Goal: Transaction & Acquisition: Purchase product/service

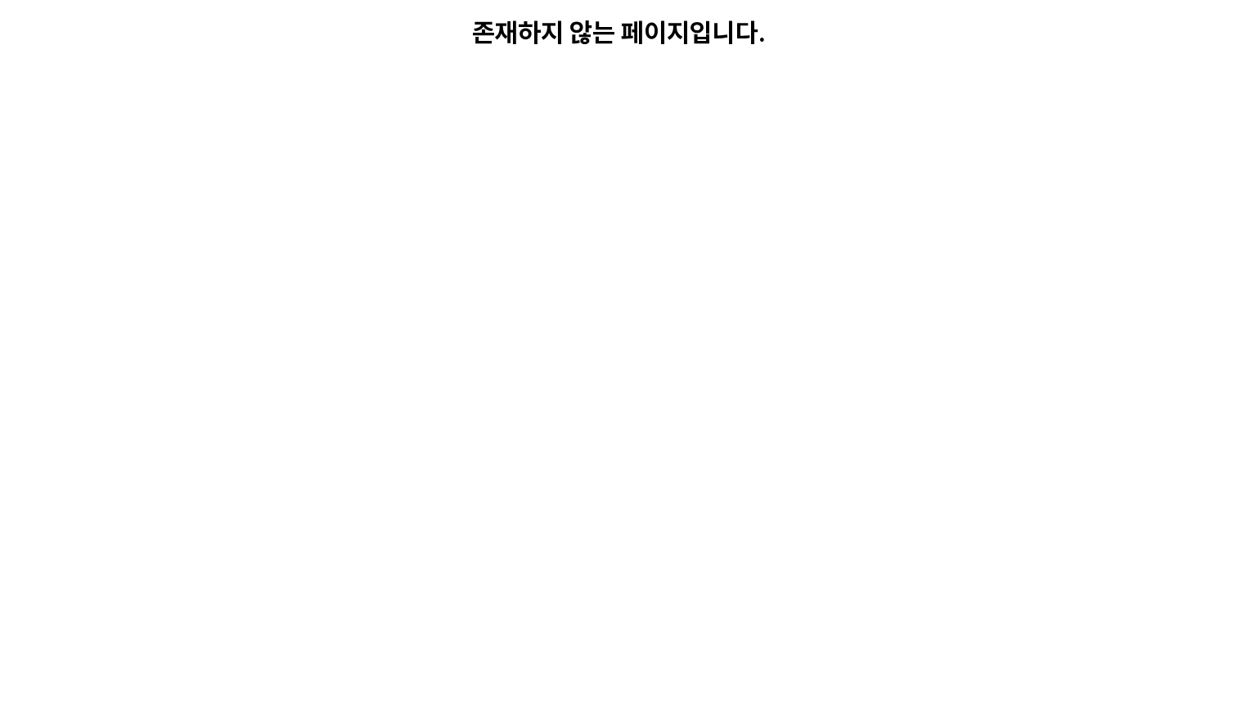
click at [788, 66] on html "존재하지 않는 페이지입니다." at bounding box center [618, 33] width 1237 height 66
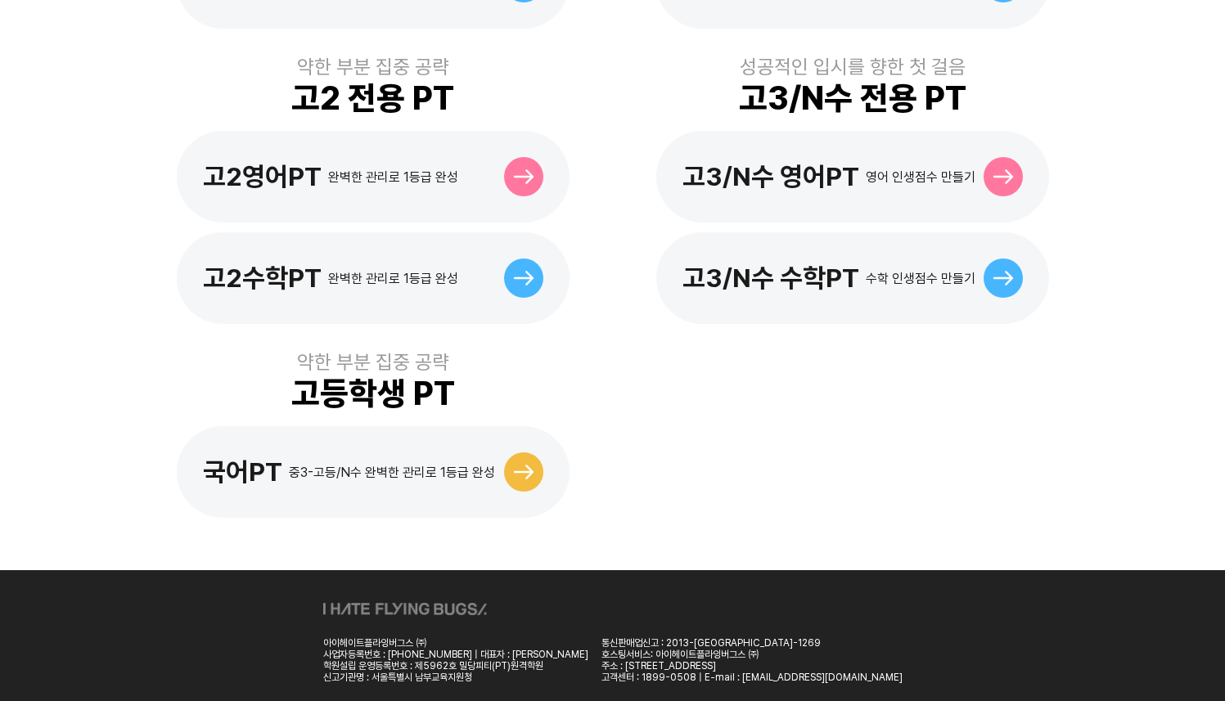
scroll to position [815, 0]
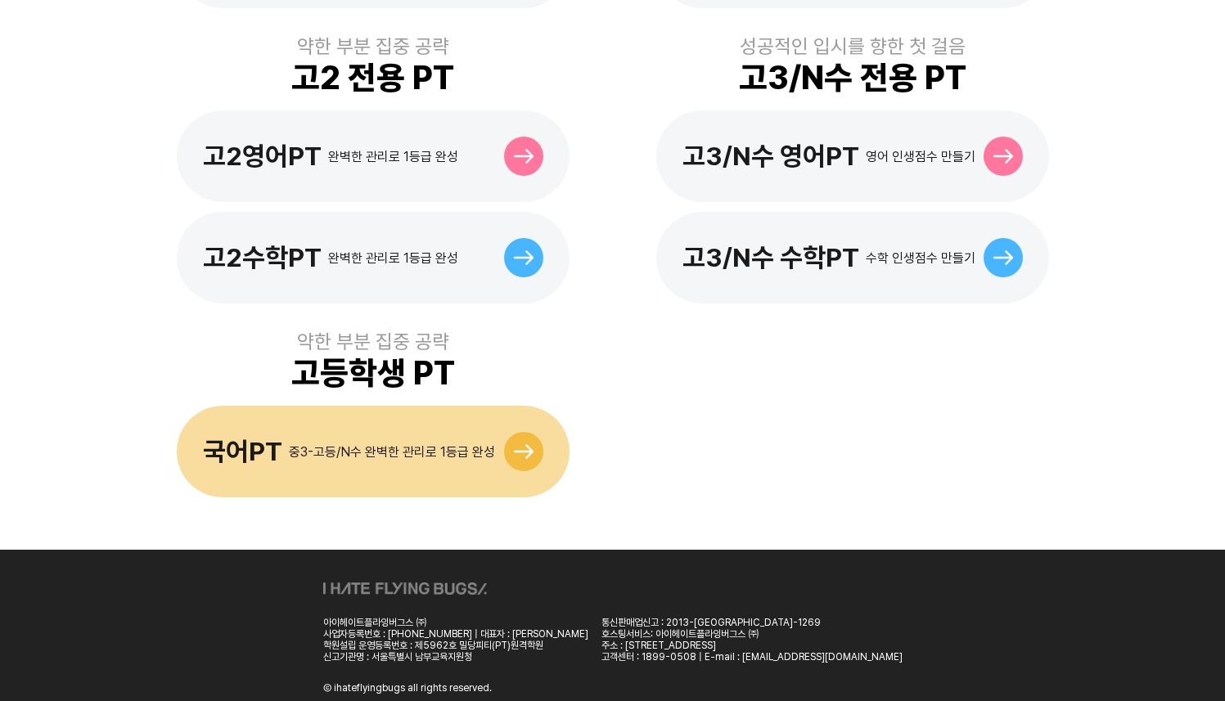
click at [478, 406] on div "국어PT 중3-고등/N수 완벽한 관리로 1등급 완성" at bounding box center [373, 452] width 393 height 92
click at [477, 408] on div "국어PT 중3-고등/N수 완벽한 관리로 1등급 완성" at bounding box center [373, 452] width 393 height 92
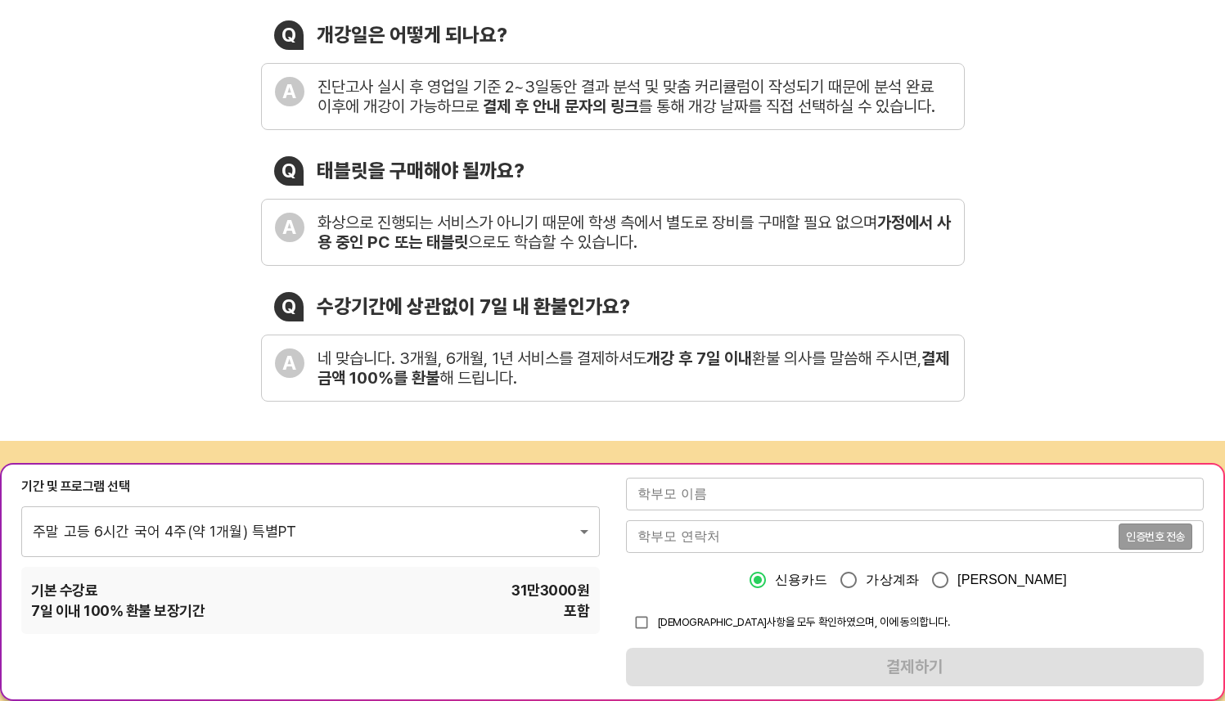
scroll to position [327, 0]
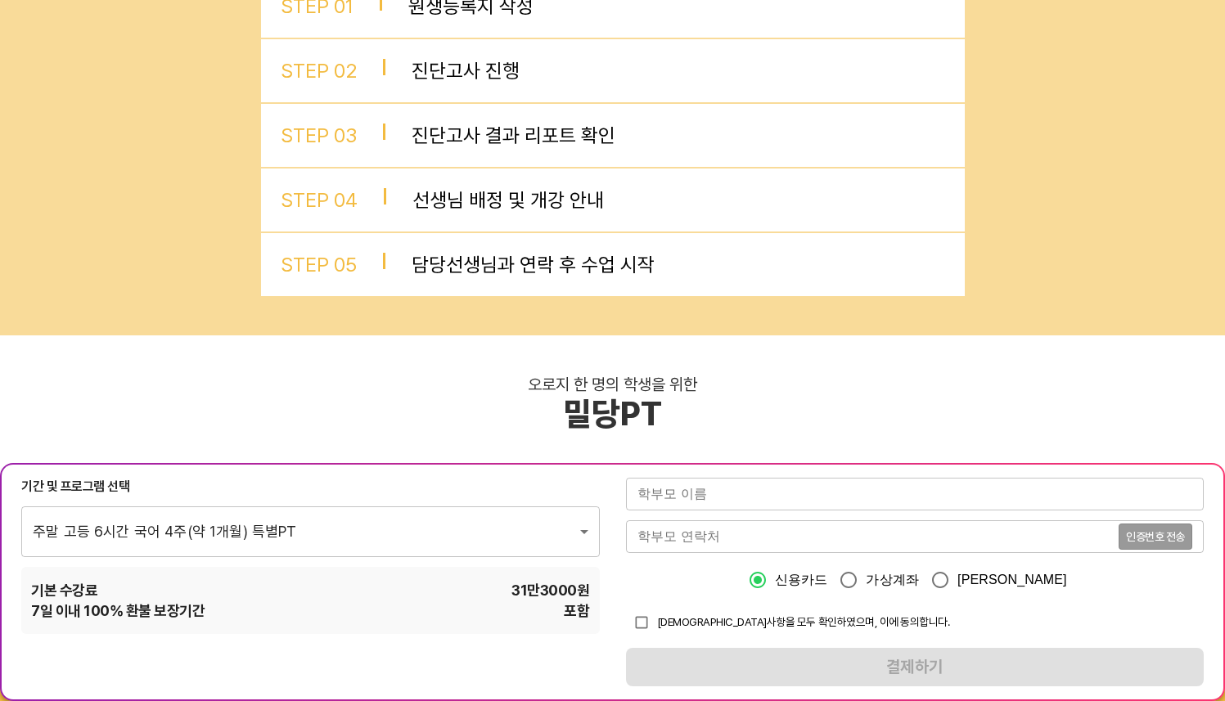
scroll to position [1020, 0]
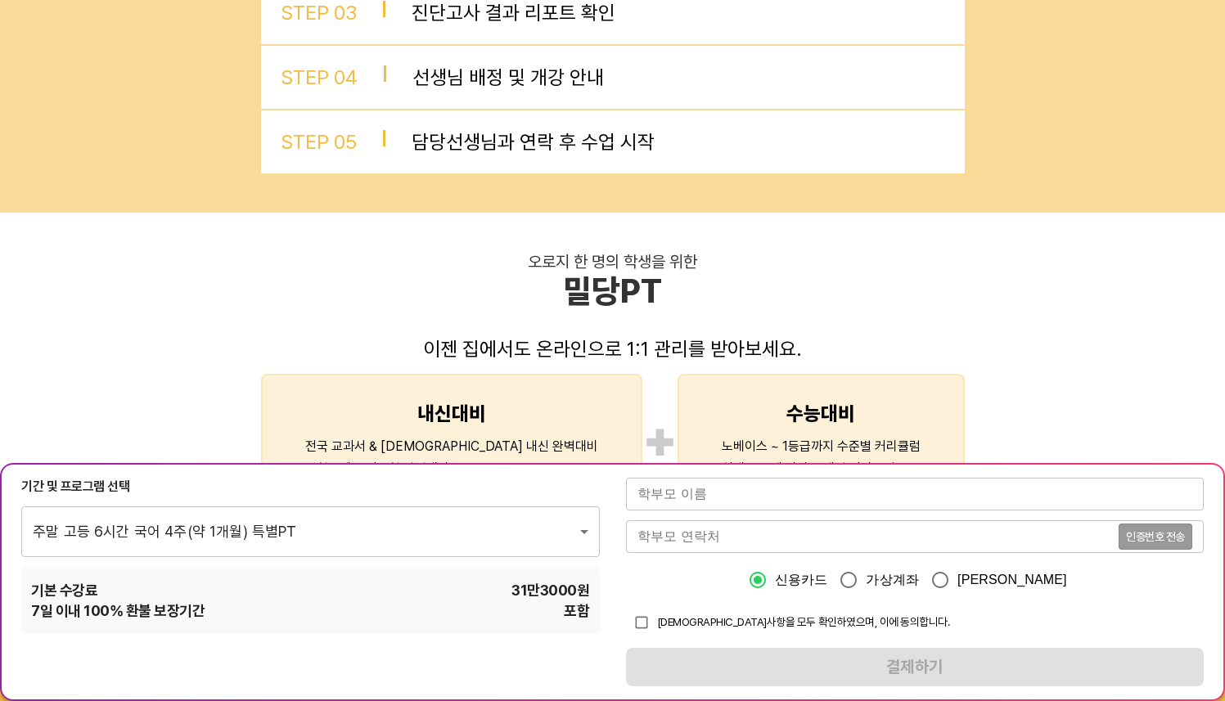
click at [605, 385] on div "내신대비 전국 교과서 & 부교재 내신 완벽대비 변형문제 + 서술형 완벽대비 + 수능대비 노베이스 ~ 1등급까지 수준별 커리큘럼 최대 250개 …" at bounding box center [613, 439] width 704 height 130
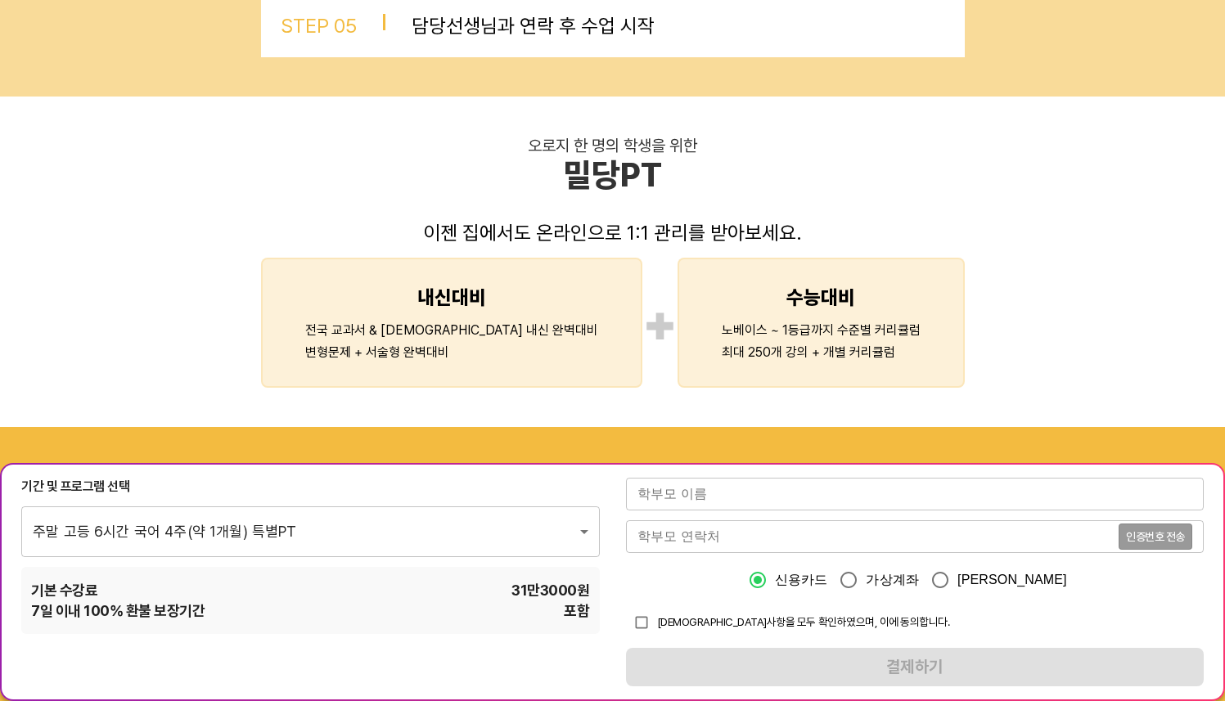
scroll to position [1196, 0]
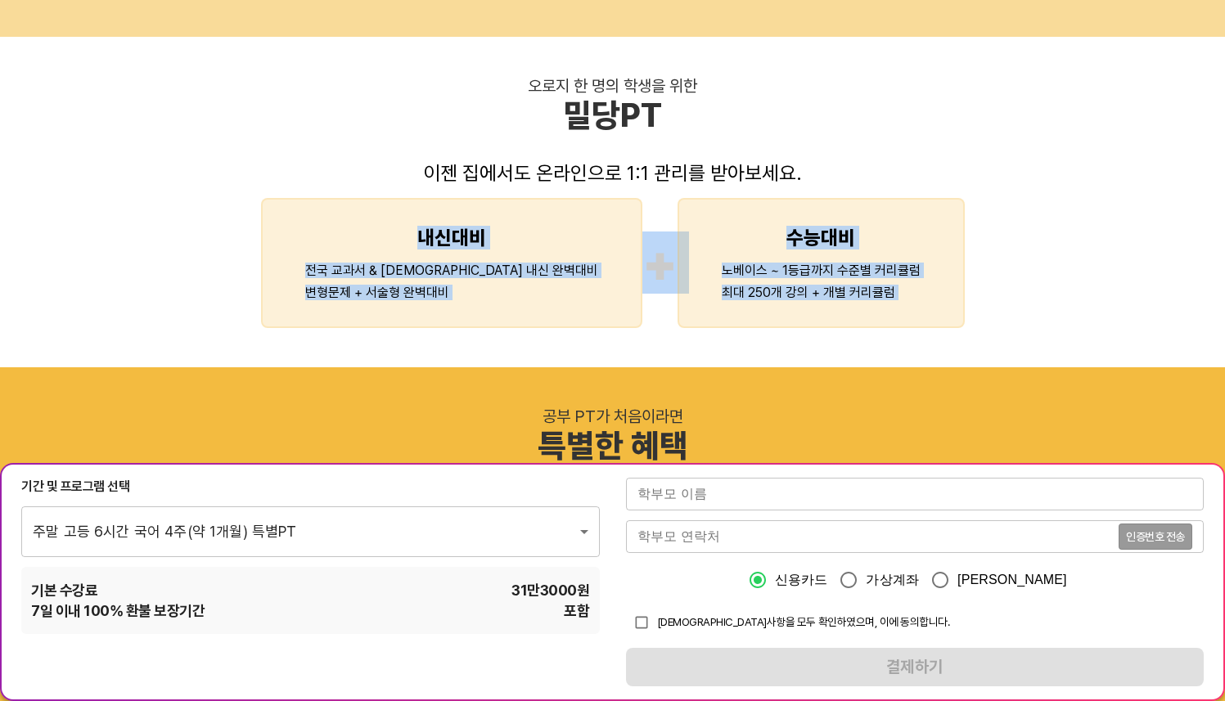
drag, startPoint x: 543, startPoint y: 376, endPoint x: 372, endPoint y: 233, distance: 223.2
click at [372, 233] on div "수능 국어 완전 점령 밀당고등국어PT 과외를 뛰어넘은 PT 자주 묻는 질문 Q 개강일은 어떻게 되나요? A 진단고사 실시 후 영업일 기준 2~…" at bounding box center [612, 571] width 1225 height 3535
click at [372, 233] on div "내신대비 전국 교과서 & 부교재 내신 완벽대비 변형문제 + 서술형 완벽대비" at bounding box center [451, 263] width 381 height 130
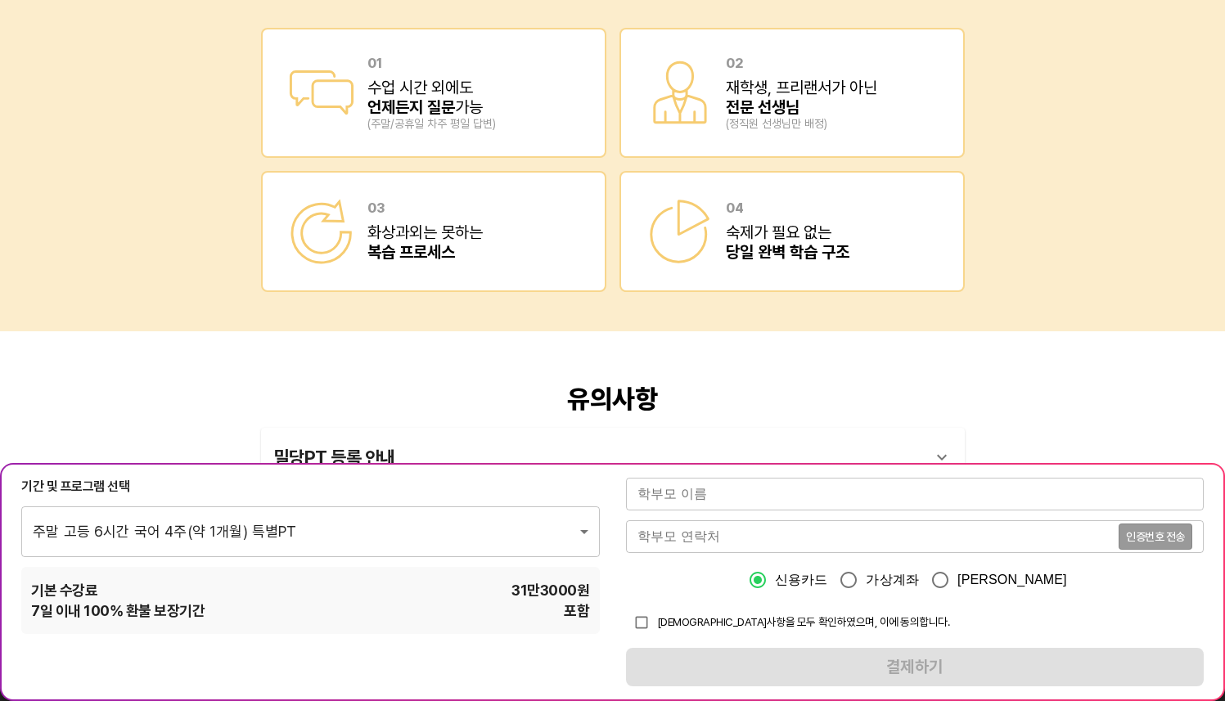
scroll to position [2835, 0]
